Goal: Task Accomplishment & Management: Use online tool/utility

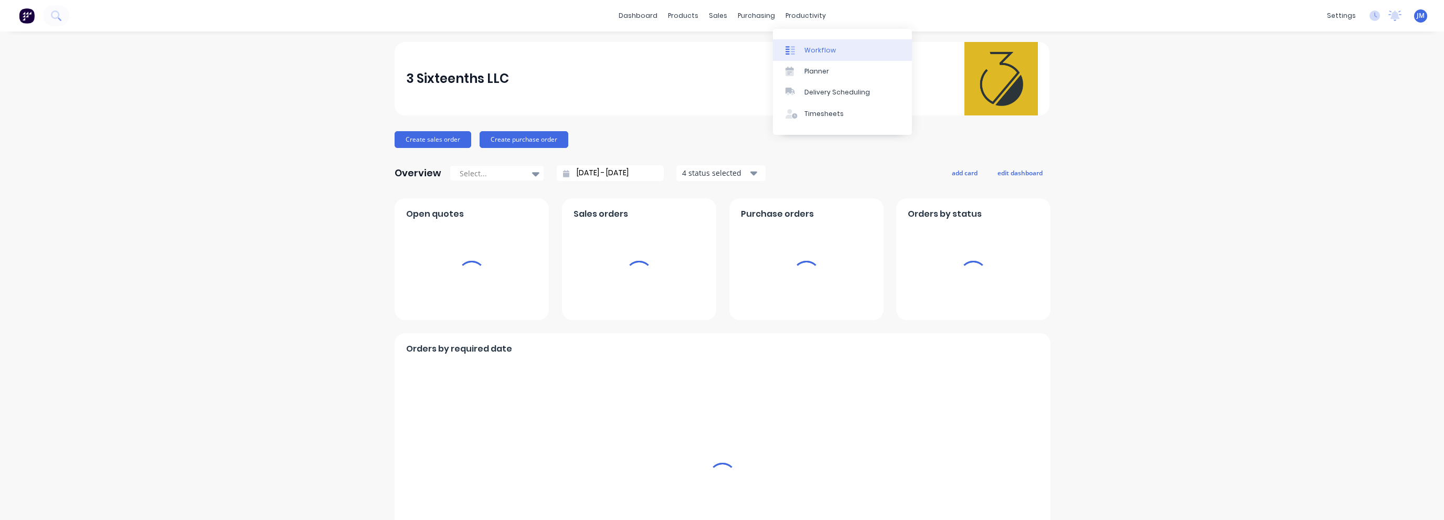
click at [806, 50] on div "Workflow" at bounding box center [820, 50] width 31 height 9
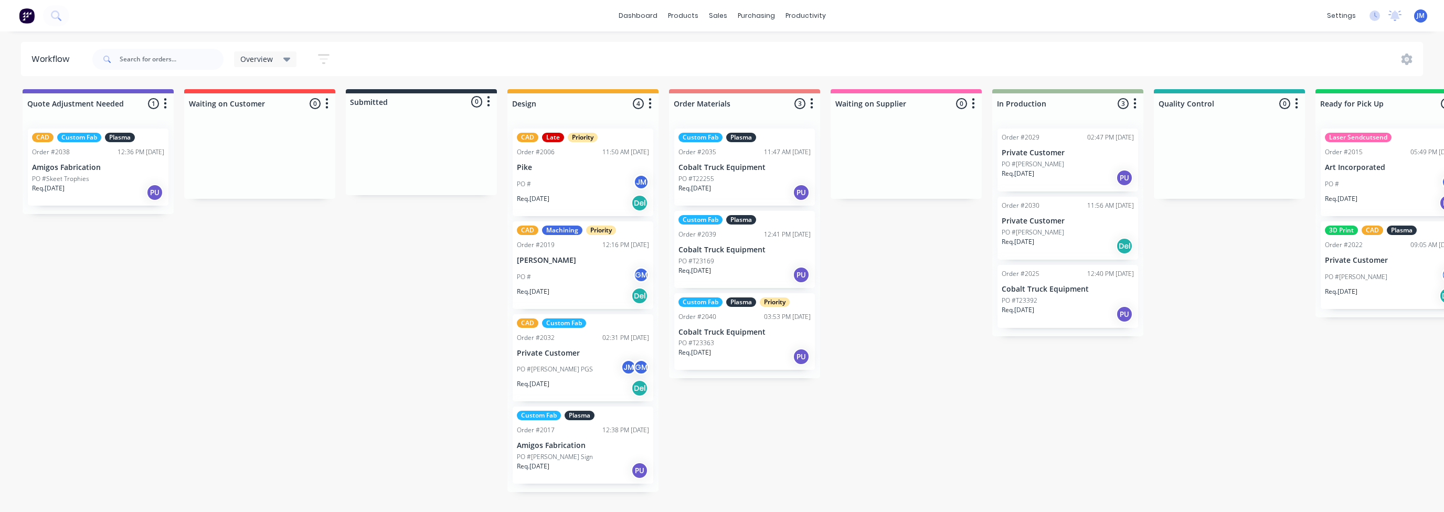
click at [573, 177] on div "PO # JM" at bounding box center [583, 184] width 132 height 20
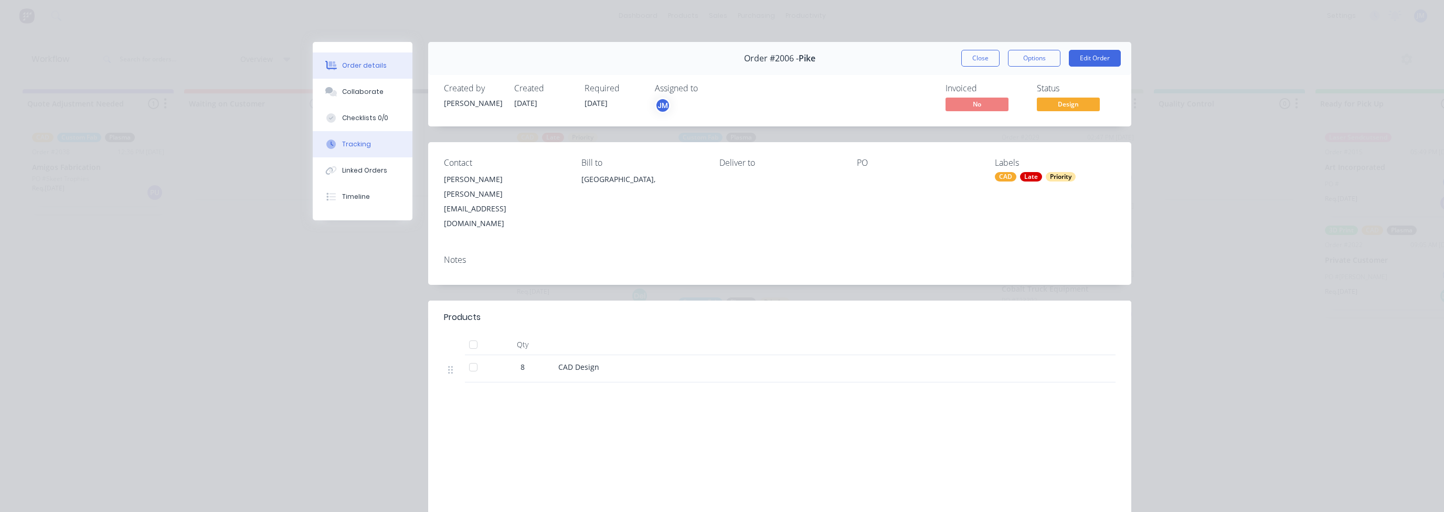
click at [370, 142] on button "Tracking" at bounding box center [363, 144] width 100 height 26
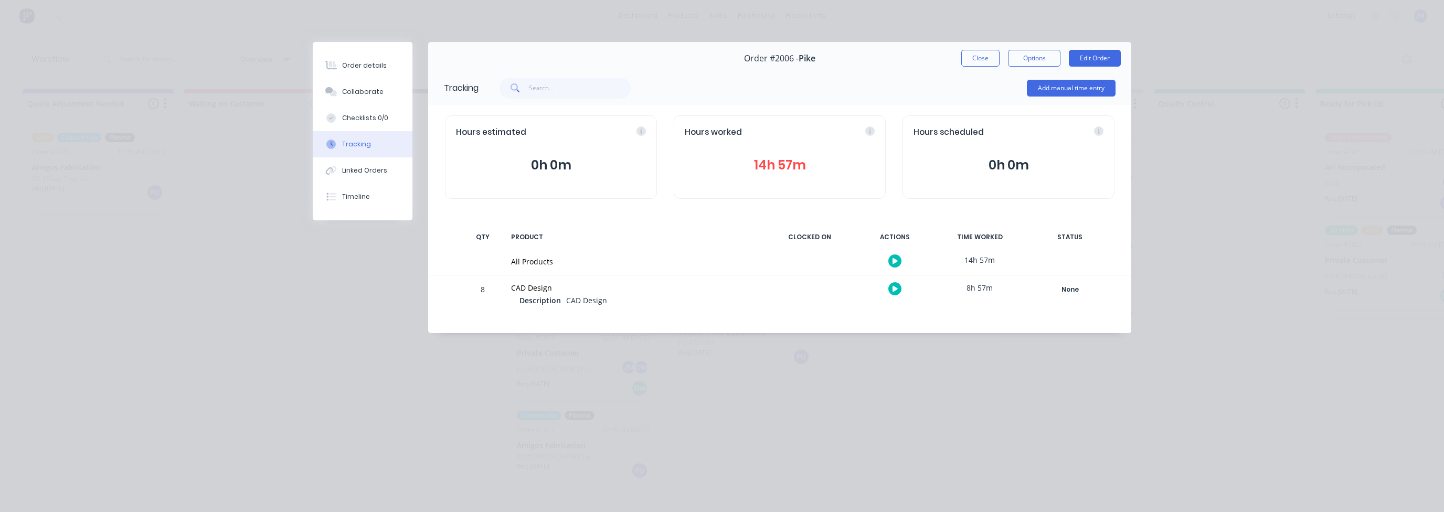
click at [894, 291] on icon "button" at bounding box center [895, 289] width 5 height 7
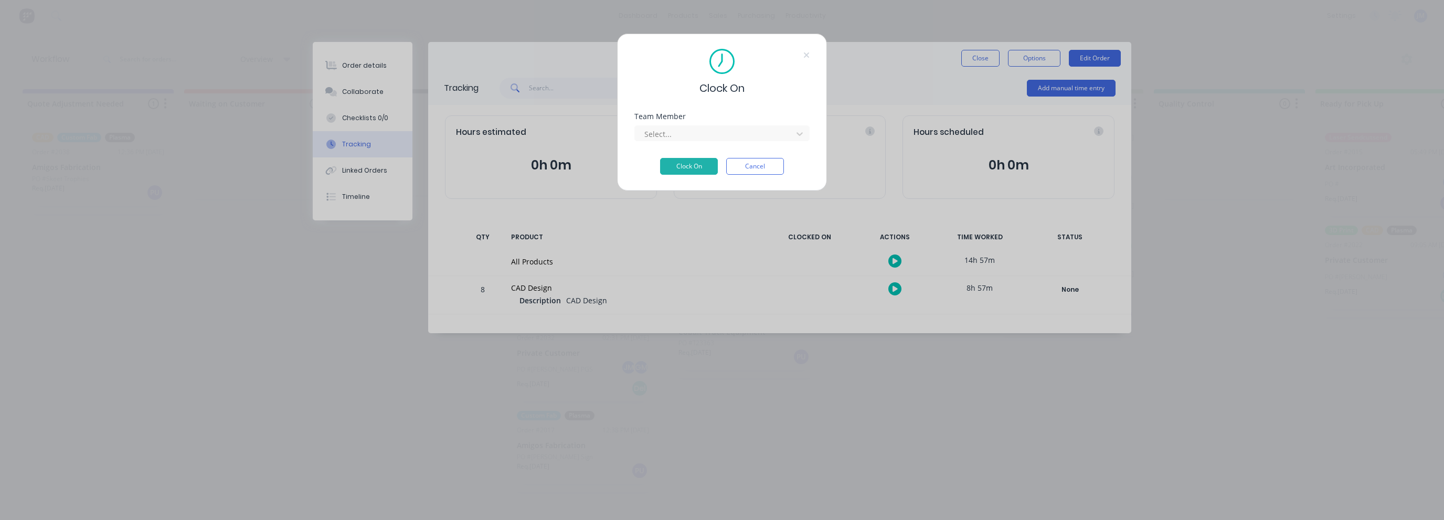
click at [707, 123] on div "Select..." at bounding box center [722, 132] width 175 height 18
drag, startPoint x: 707, startPoint y: 124, endPoint x: 709, endPoint y: 132, distance: 8.0
click at [707, 125] on div "Select..." at bounding box center [722, 132] width 175 height 18
click at [709, 132] on div at bounding box center [715, 134] width 144 height 13
click at [664, 192] on div "[PERSON_NAME]" at bounding box center [722, 195] width 175 height 19
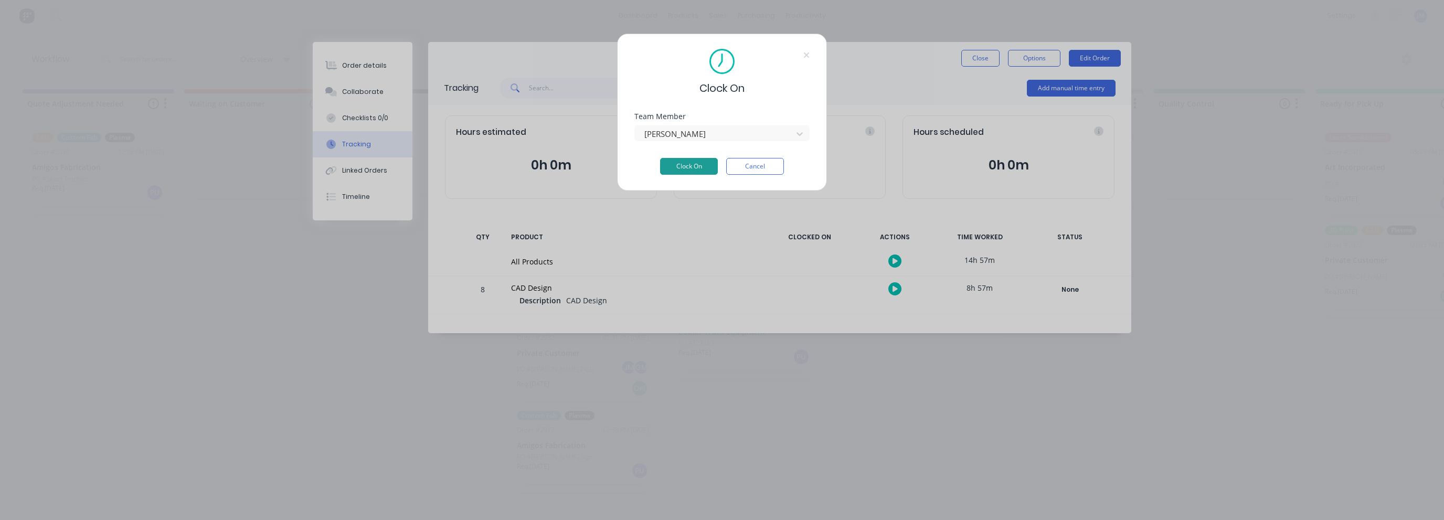
click at [693, 163] on button "Clock On" at bounding box center [689, 166] width 58 height 17
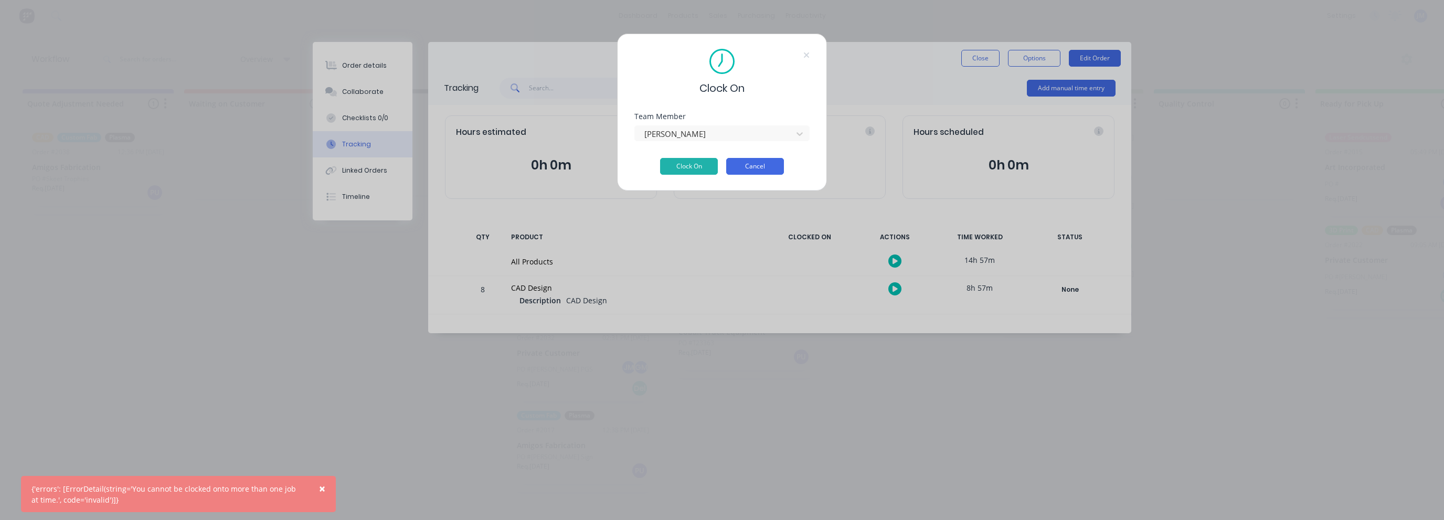
click at [762, 168] on button "Cancel" at bounding box center [755, 166] width 58 height 17
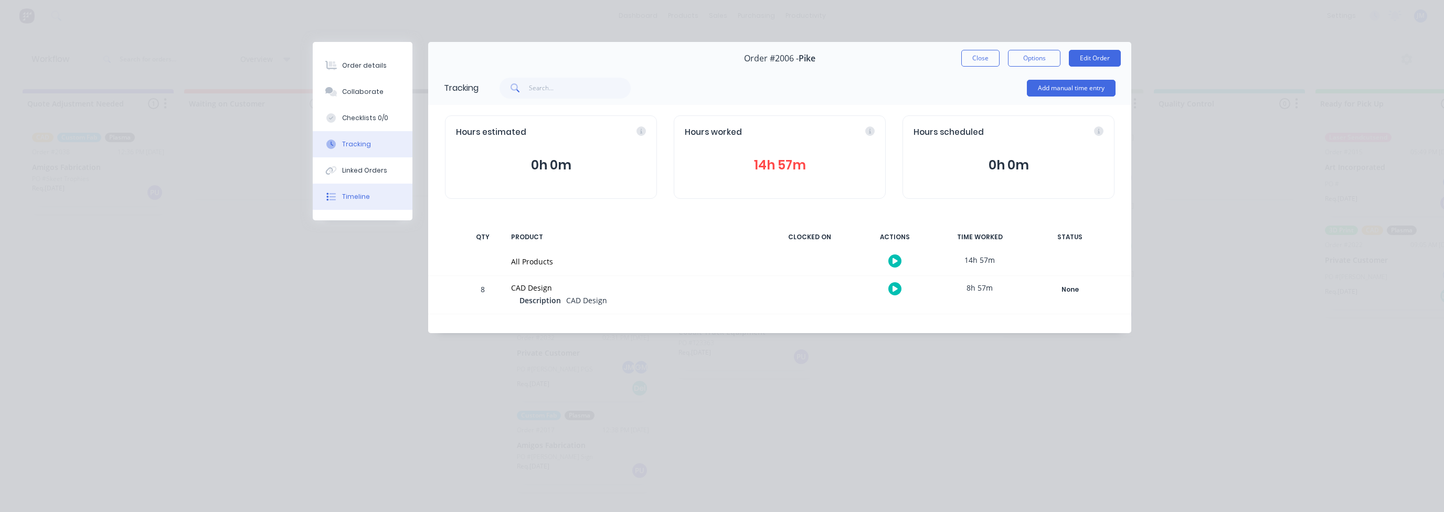
drag, startPoint x: 271, startPoint y: 237, endPoint x: 389, endPoint y: 203, distance: 122.9
click at [272, 236] on div "Order details Collaborate Checklists 0/0 Tracking Linked Orders Timeline Order …" at bounding box center [722, 256] width 1444 height 512
click at [983, 65] on button "Close" at bounding box center [981, 58] width 38 height 17
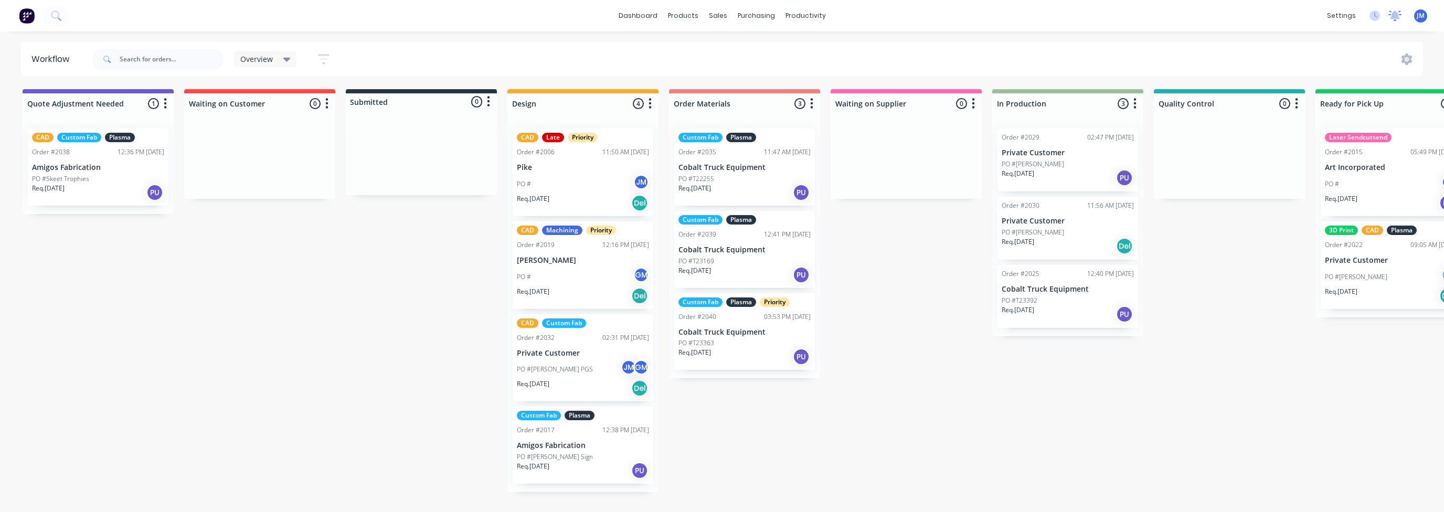
click at [1394, 13] on icon at bounding box center [1395, 14] width 9 height 8
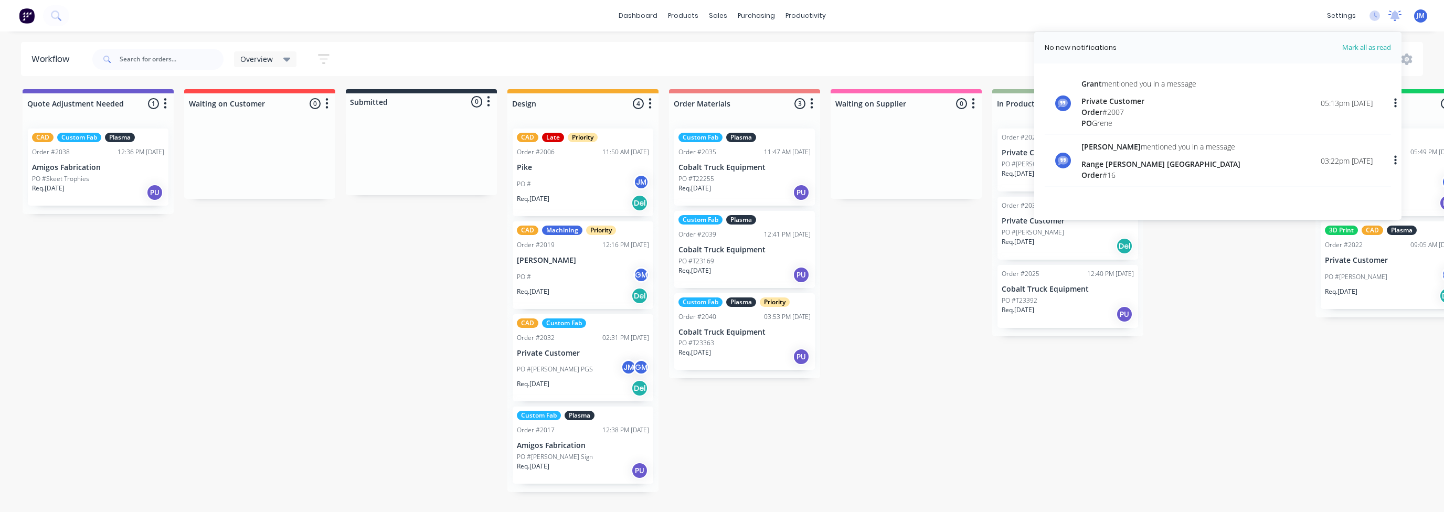
click at [1394, 13] on icon at bounding box center [1395, 14] width 9 height 8
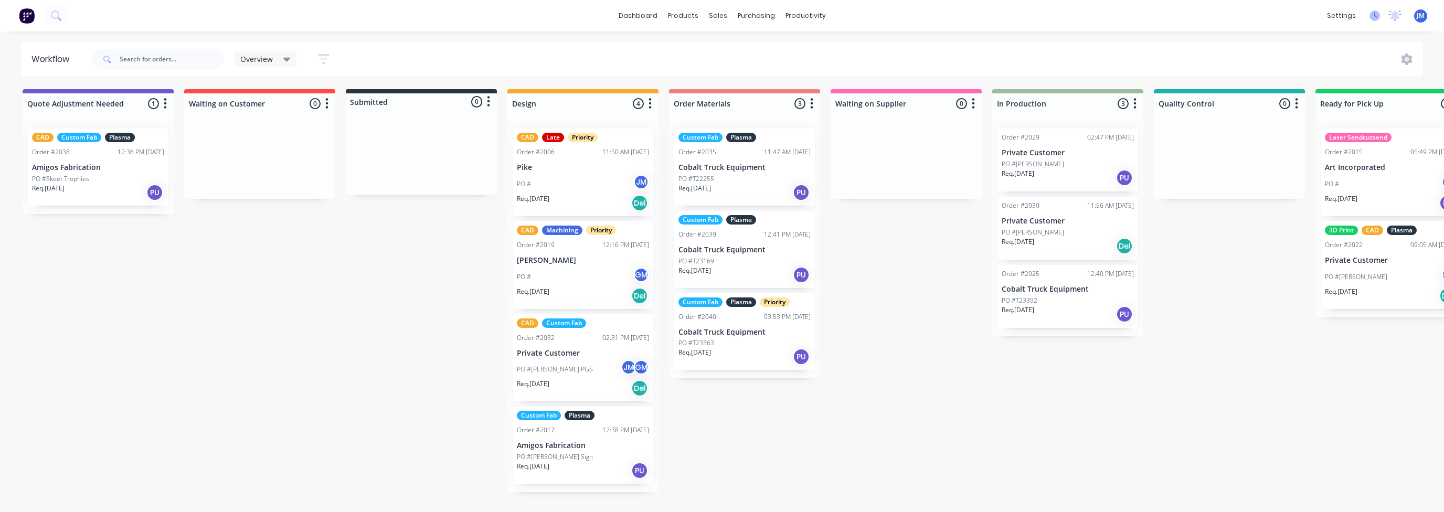
click at [1376, 15] on icon at bounding box center [1375, 15] width 10 height 10
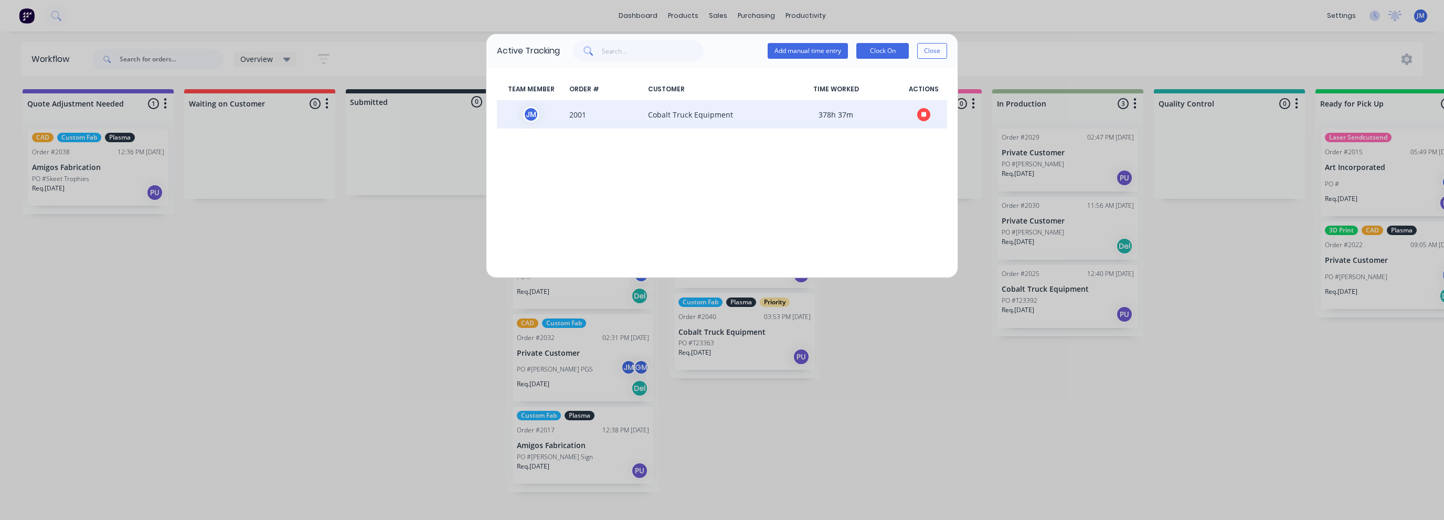
click at [690, 118] on span "Cobalt Truck Equipment" at bounding box center [708, 115] width 128 height 16
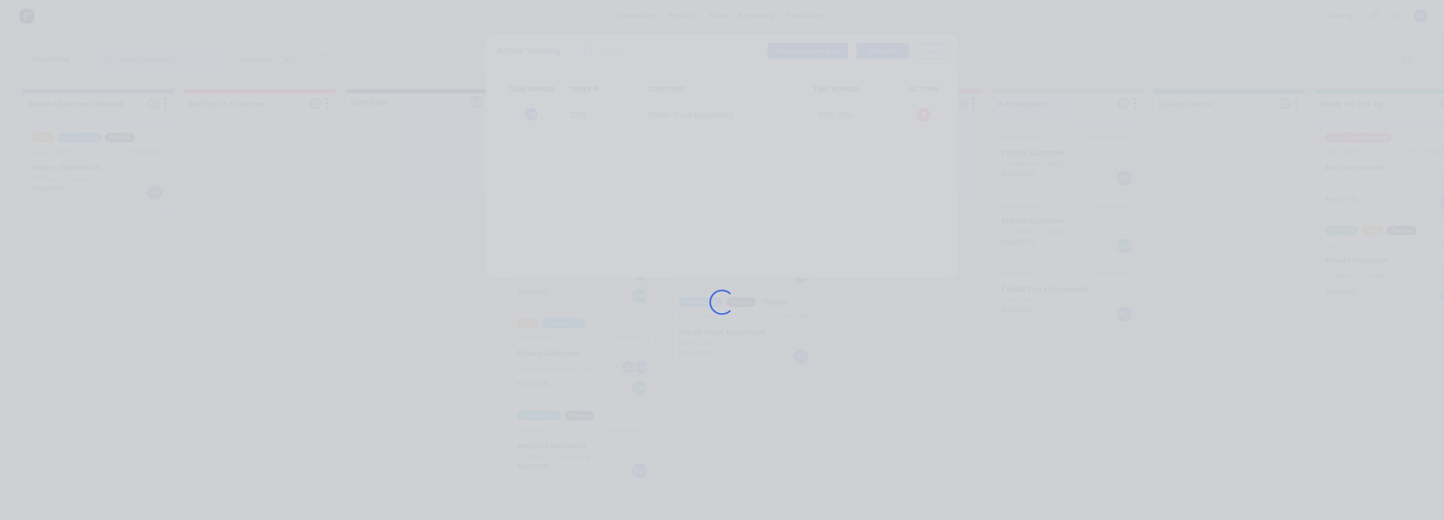
click at [924, 117] on div "Loading..." at bounding box center [722, 302] width 840 height 520
click at [661, 303] on div "Loading..." at bounding box center [722, 302] width 840 height 520
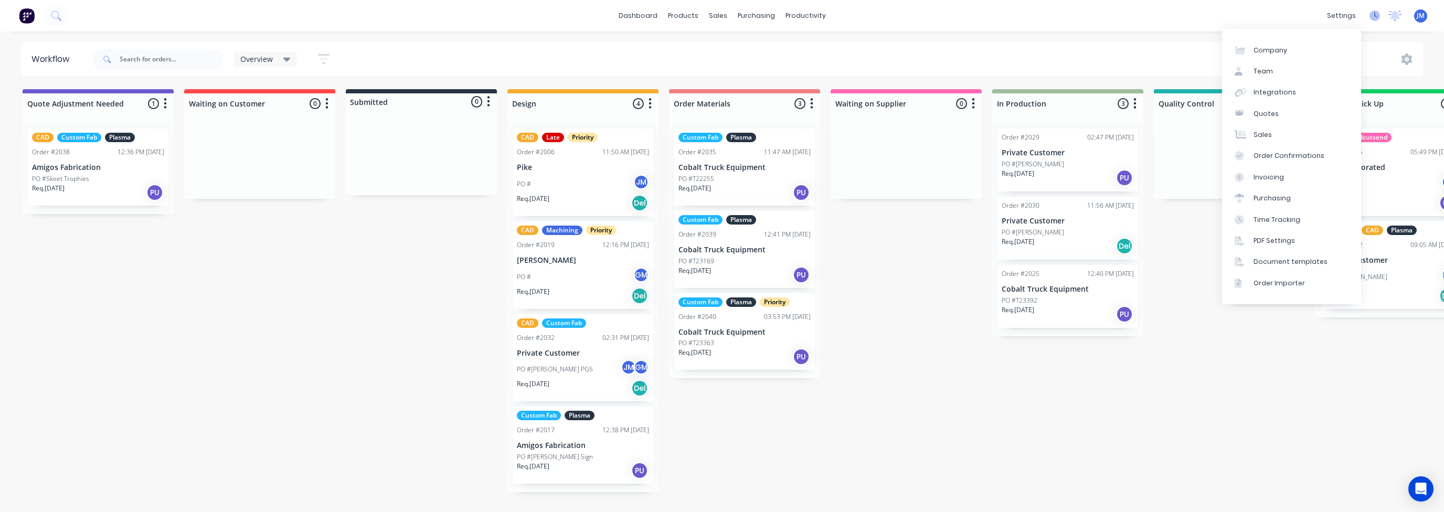
click at [1375, 13] on icon at bounding box center [1376, 15] width 3 height 5
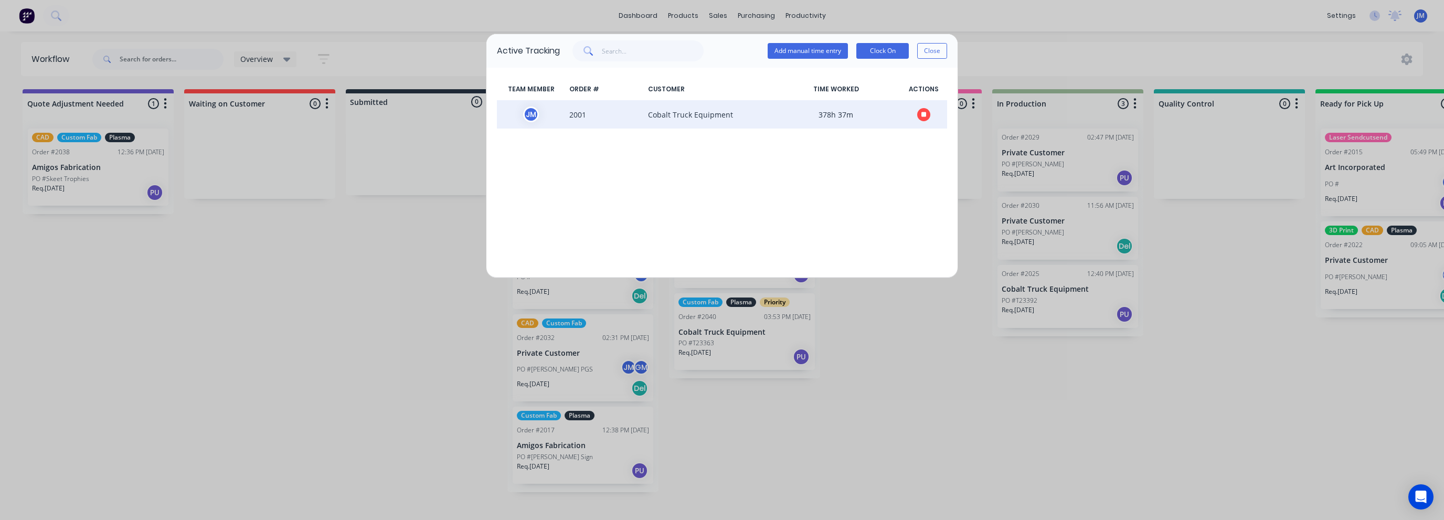
click at [924, 114] on icon "button" at bounding box center [924, 114] width 5 height 5
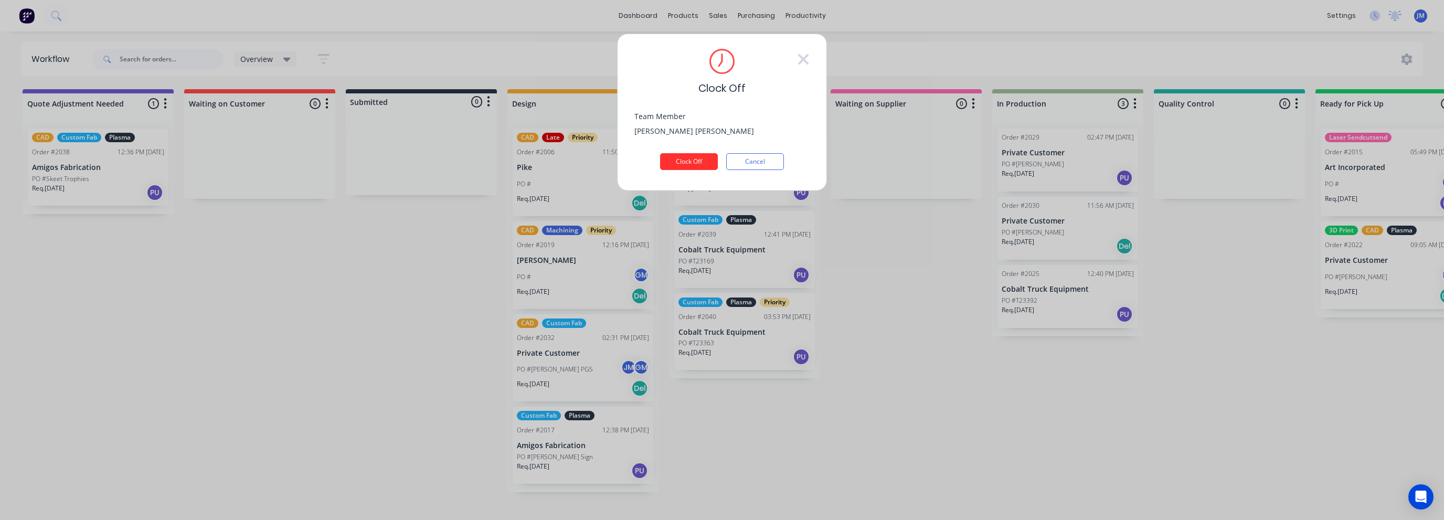
click at [687, 159] on button "Clock Off" at bounding box center [689, 161] width 58 height 17
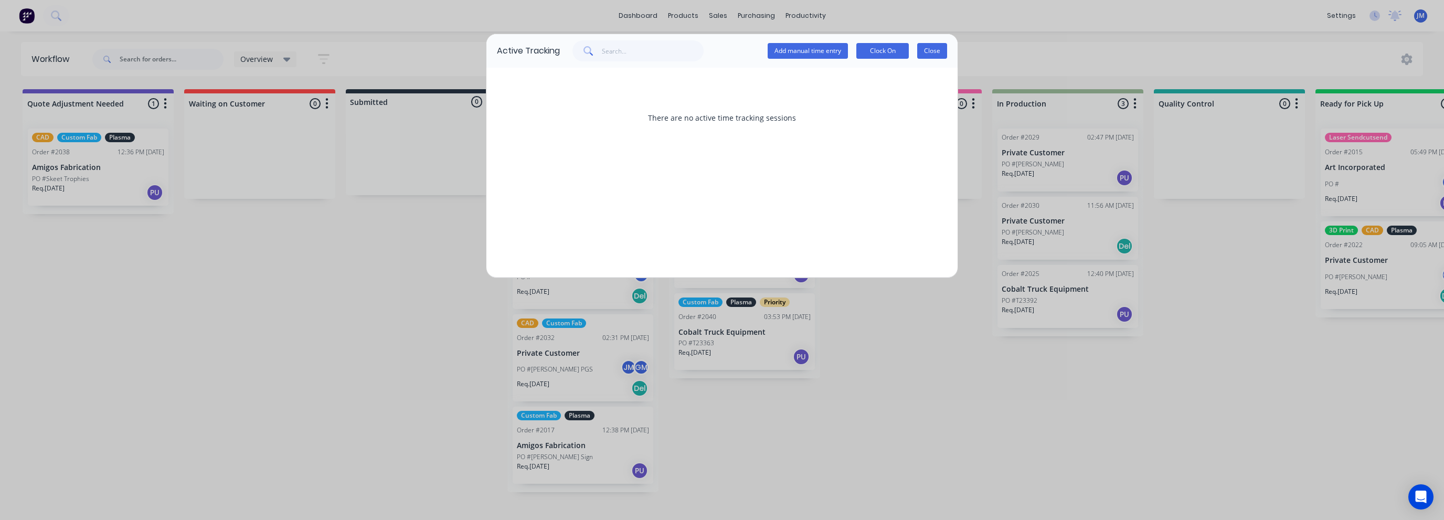
click at [935, 47] on button "Close" at bounding box center [932, 51] width 30 height 16
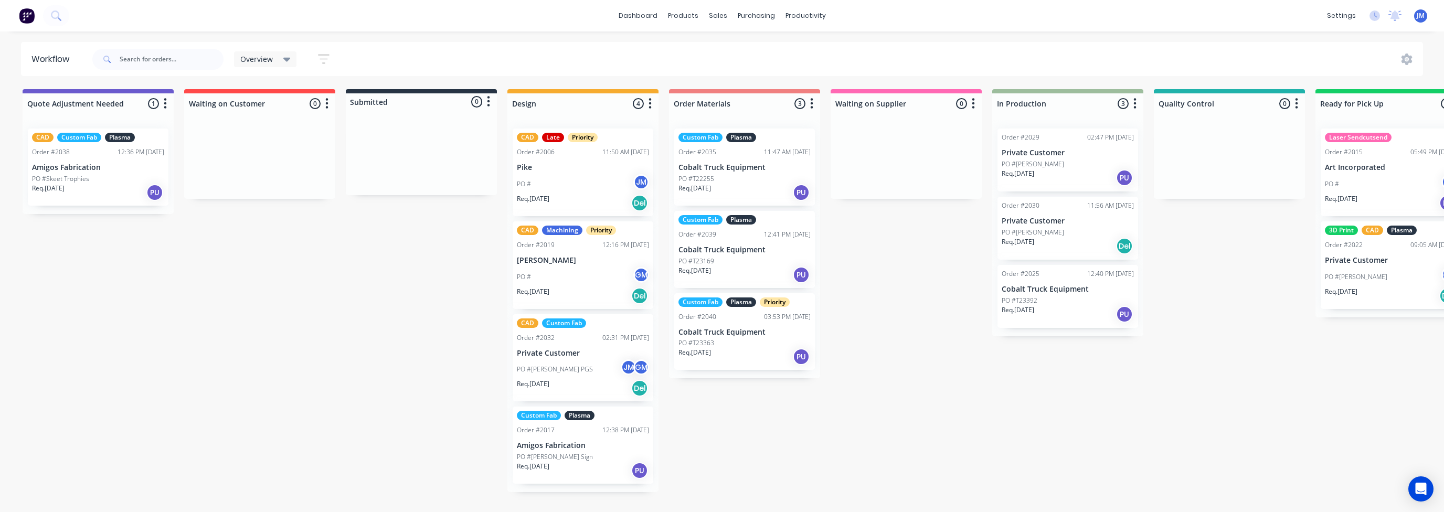
click at [587, 177] on div "PO # JM" at bounding box center [583, 184] width 132 height 20
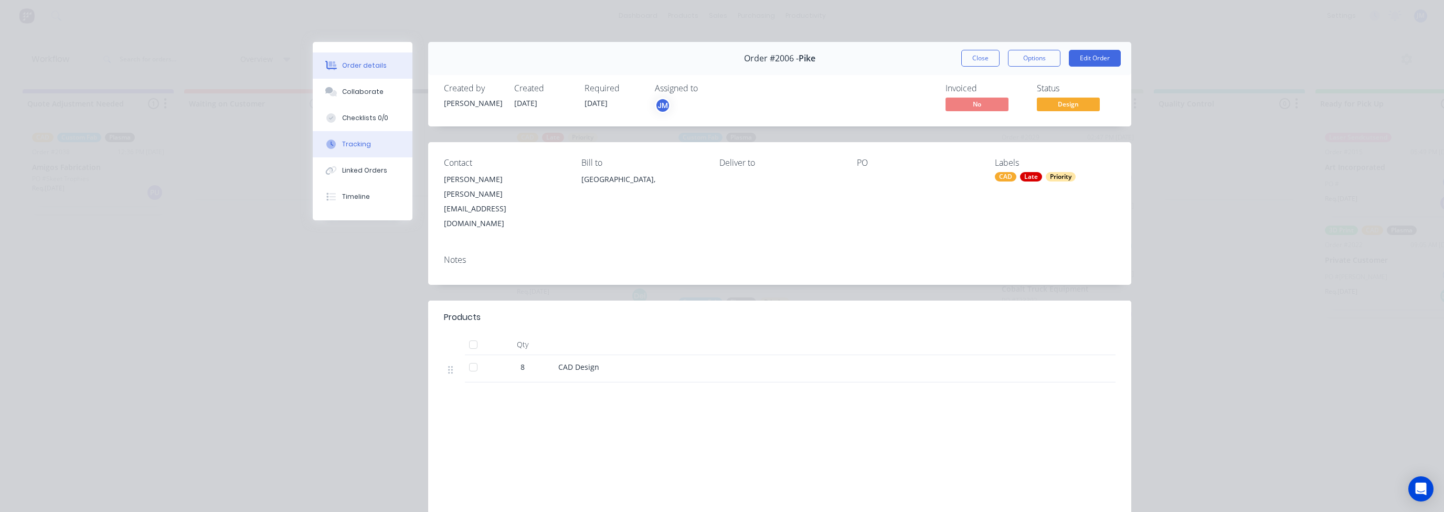
click at [355, 146] on div "Tracking" at bounding box center [356, 144] width 29 height 9
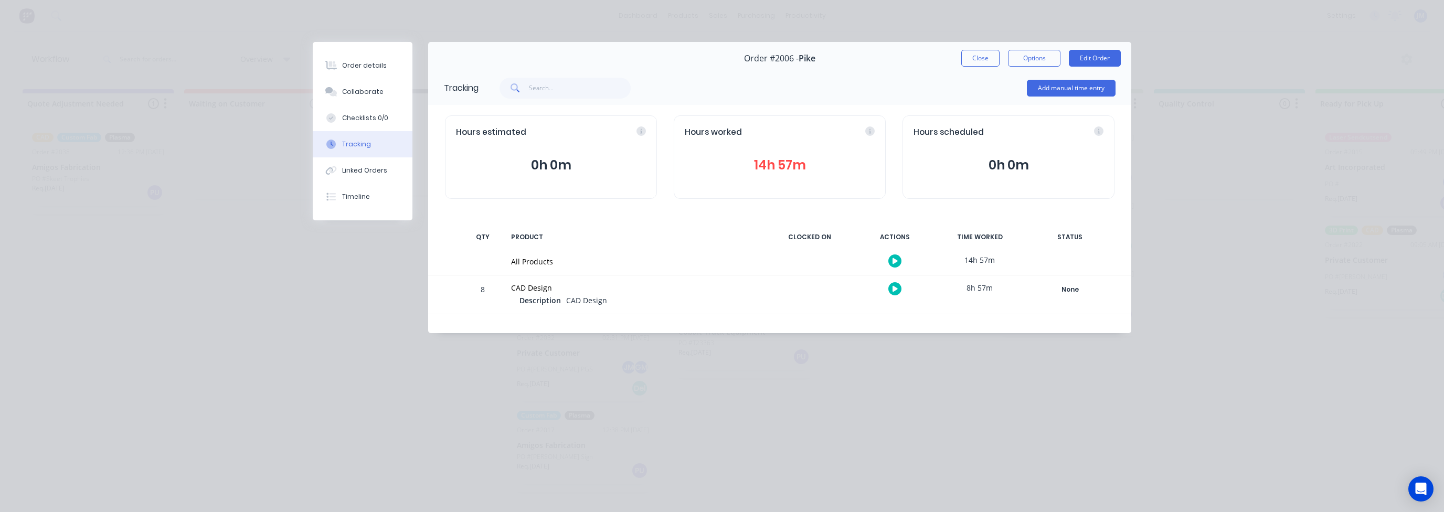
click at [899, 287] on button "button" at bounding box center [895, 288] width 13 height 13
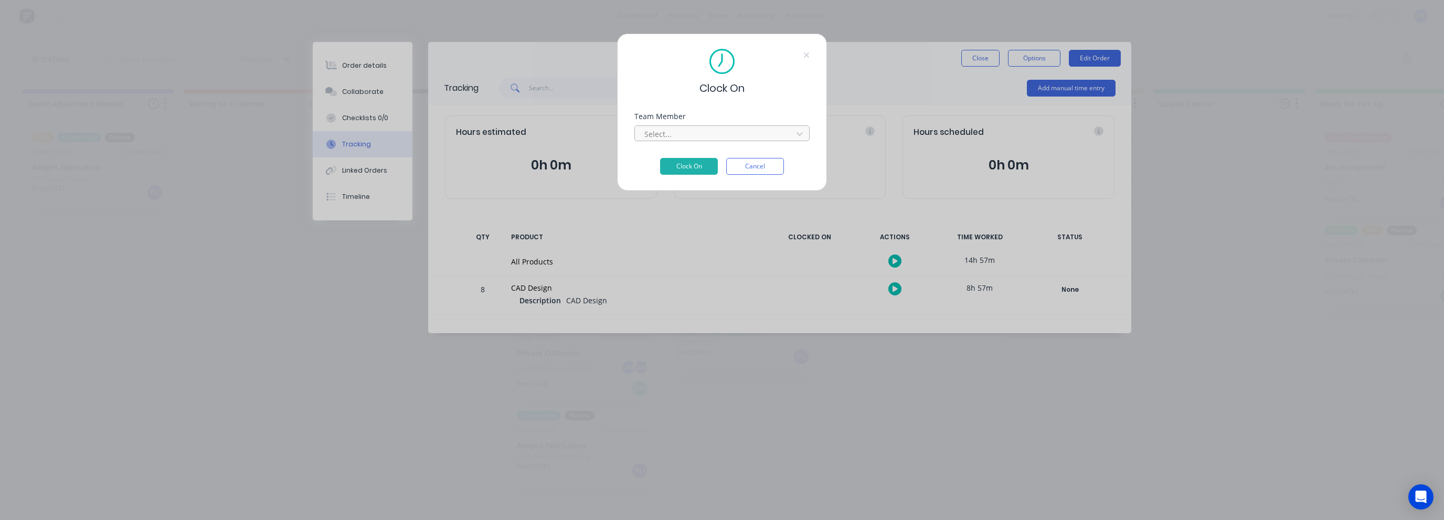
click at [689, 132] on div at bounding box center [715, 134] width 144 height 13
click at [670, 479] on div "[PERSON_NAME]" at bounding box center [722, 484] width 1444 height 11
click at [695, 174] on button "Clock On" at bounding box center [689, 182] width 58 height 17
